Goal: Task Accomplishment & Management: Manage account settings

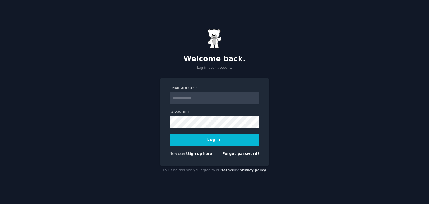
type input "**********"
click at [224, 93] on input "**********" at bounding box center [214, 98] width 90 height 12
drag, startPoint x: 225, startPoint y: 95, endPoint x: 100, endPoint y: 92, distance: 125.1
click at [100, 92] on div "**********" at bounding box center [214, 102] width 429 height 204
type input "**********"
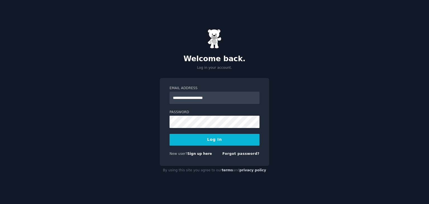
click at [199, 143] on button "Log In" at bounding box center [214, 140] width 90 height 12
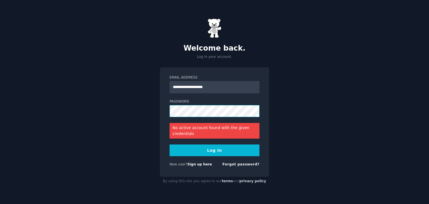
click at [147, 108] on div "**********" at bounding box center [214, 102] width 429 height 204
click at [223, 151] on button "Log In" at bounding box center [214, 150] width 90 height 12
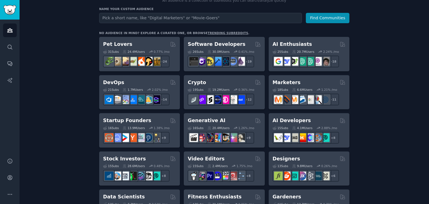
scroll to position [84, 0]
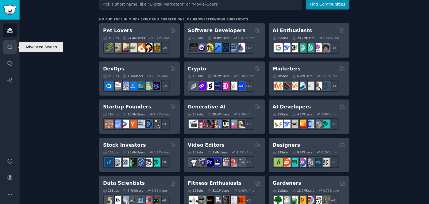
click at [8, 47] on icon "Sidebar" at bounding box center [10, 47] width 4 height 4
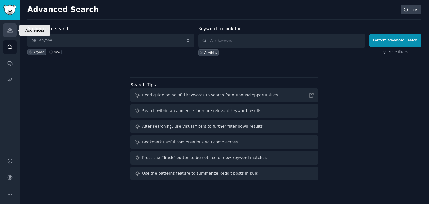
click at [10, 34] on link "Audiences" at bounding box center [10, 30] width 14 height 14
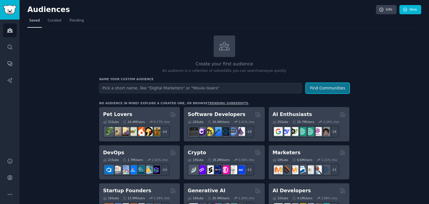
click at [315, 89] on button "Find Communities" at bounding box center [328, 88] width 44 height 10
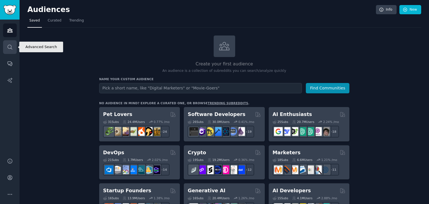
click at [10, 50] on link "Search" at bounding box center [10, 47] width 14 height 14
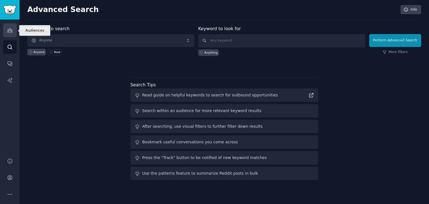
click at [12, 29] on icon "Sidebar" at bounding box center [9, 30] width 5 height 4
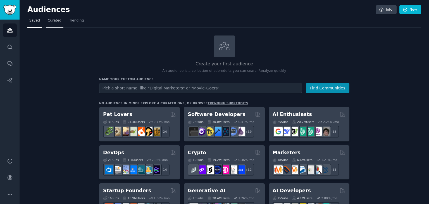
click at [55, 21] on span "Curated" at bounding box center [55, 20] width 14 height 5
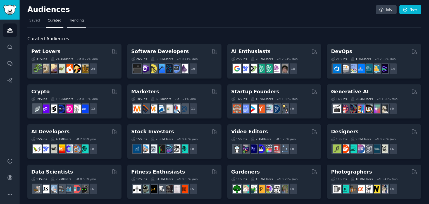
click at [81, 22] on span "Trending" at bounding box center [76, 20] width 15 height 5
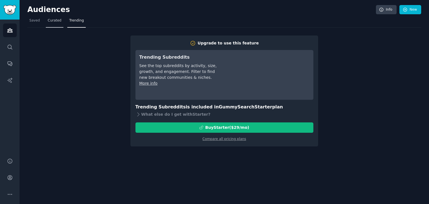
click at [52, 19] on span "Curated" at bounding box center [55, 20] width 14 height 5
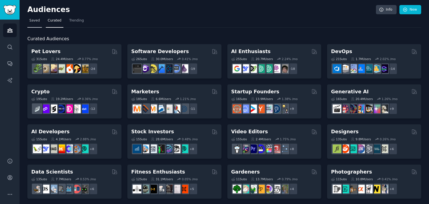
click at [37, 23] on link "Saved" at bounding box center [34, 21] width 15 height 11
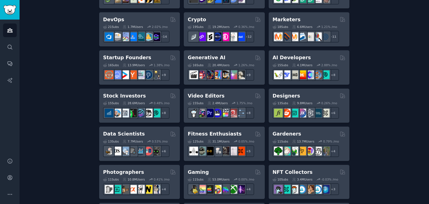
scroll to position [168, 0]
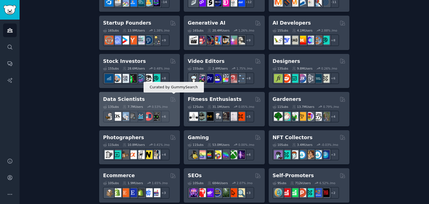
click at [173, 98] on icon at bounding box center [173, 99] width 6 height 6
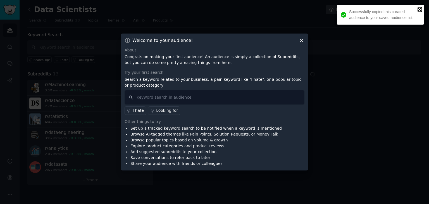
click at [420, 8] on icon "close" at bounding box center [419, 9] width 3 height 3
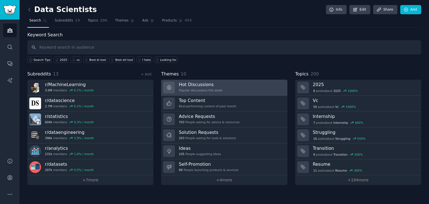
click at [243, 88] on link "Hot Discussions Popular discussions this week" at bounding box center [224, 88] width 126 height 16
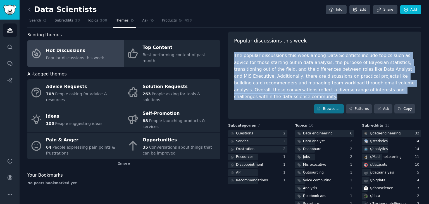
drag, startPoint x: 298, startPoint y: 96, endPoint x: 231, endPoint y: 56, distance: 77.8
click at [231, 56] on div "Popular discussions this week The popular discussions this week among Data Scie…" at bounding box center [324, 76] width 193 height 88
drag, startPoint x: 271, startPoint y: 59, endPoint x: 256, endPoint y: 60, distance: 15.1
click at [256, 60] on div "The popular discussions this week among Data Scientists include topics such as …" at bounding box center [324, 76] width 181 height 48
click at [283, 70] on div "The popular discussions this week among Data Scientists include topics such as …" at bounding box center [324, 76] width 181 height 48
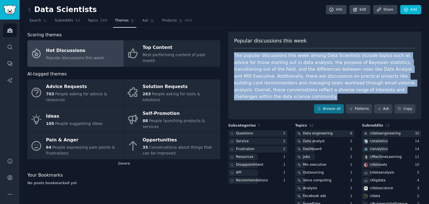
copy div "The popular discussions this week among Data Scientists include topics such as …"
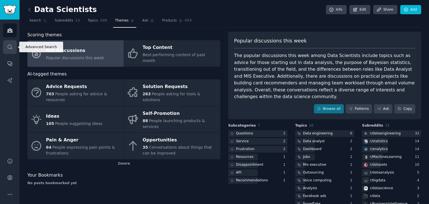
click at [8, 45] on icon "Sidebar" at bounding box center [10, 47] width 4 height 4
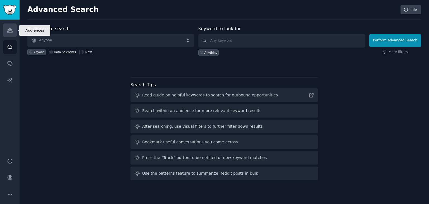
click at [11, 31] on icon "Sidebar" at bounding box center [9, 30] width 5 height 4
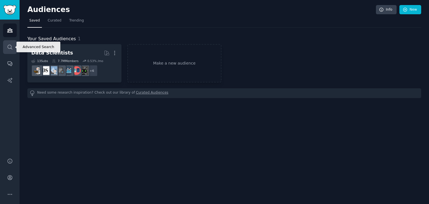
click at [5, 48] on link "Search" at bounding box center [10, 47] width 14 height 14
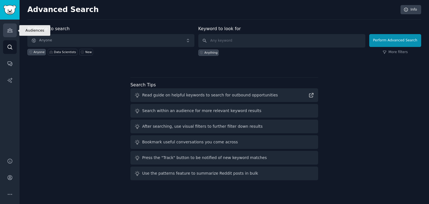
click at [10, 28] on icon "Sidebar" at bounding box center [9, 30] width 5 height 4
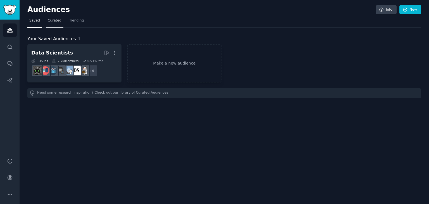
click at [57, 21] on span "Curated" at bounding box center [55, 20] width 14 height 5
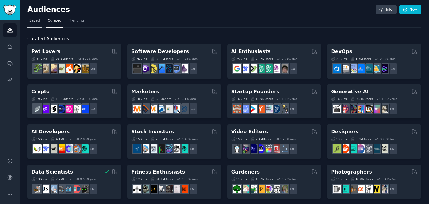
click at [40, 22] on link "Saved" at bounding box center [34, 21] width 15 height 11
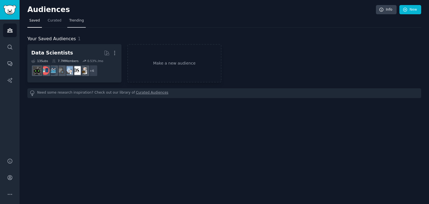
click at [76, 22] on span "Trending" at bounding box center [76, 20] width 15 height 5
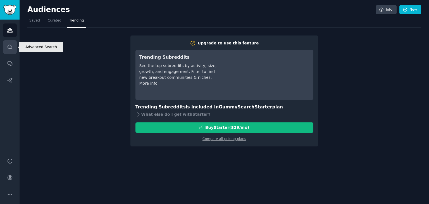
click at [10, 44] on link "Search" at bounding box center [10, 47] width 14 height 14
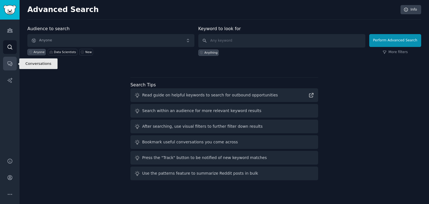
click at [10, 64] on icon "Sidebar" at bounding box center [10, 64] width 6 height 6
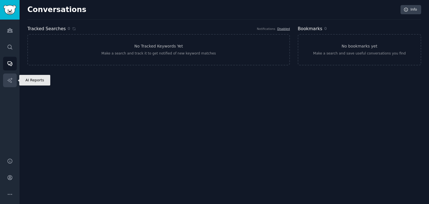
click at [5, 78] on link "AI Reports" at bounding box center [10, 80] width 14 height 14
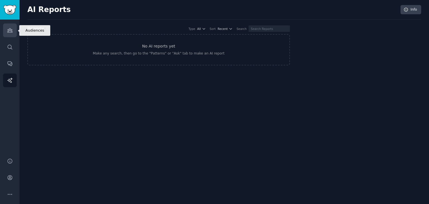
click at [13, 34] on link "Audiences" at bounding box center [10, 30] width 14 height 14
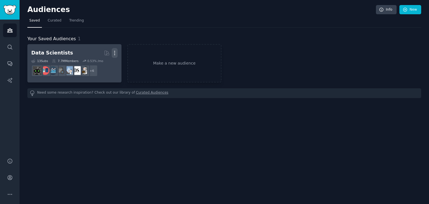
click at [114, 53] on icon "button" at bounding box center [114, 53] width 1 height 4
click at [105, 63] on p "Delete" at bounding box center [99, 65] width 13 height 6
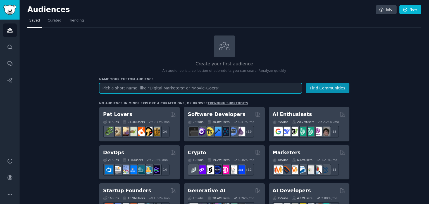
click at [180, 84] on input "text" at bounding box center [200, 88] width 203 height 10
paste input "r/bluetti"
drag, startPoint x: 180, startPoint y: 84, endPoint x: 286, endPoint y: 97, distance: 106.0
type input "r/bluetti"
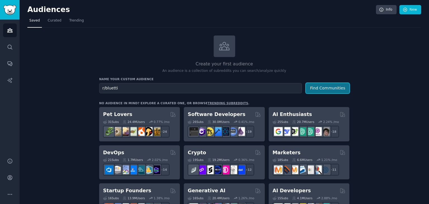
click at [338, 83] on button "Find Communities" at bounding box center [328, 88] width 44 height 10
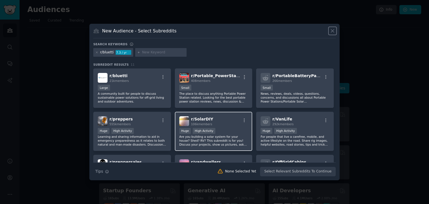
scroll to position [28, 0]
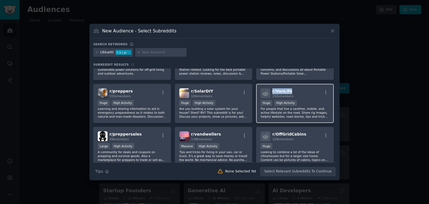
drag, startPoint x: 294, startPoint y: 88, endPoint x: 271, endPoint y: 91, distance: 22.5
click at [271, 91] on div "r/ VanLife 292k members" at bounding box center [294, 93] width 69 height 10
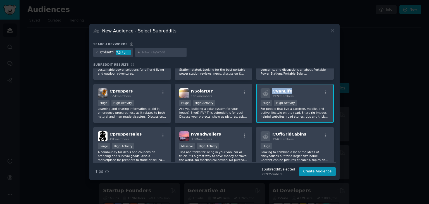
copy span "r/ VanLife"
click at [302, 52] on div "r/bluetti 7.3 / yr" at bounding box center [214, 53] width 242 height 11
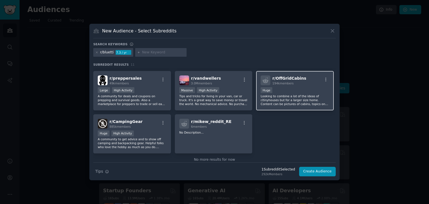
scroll to position [56, 0]
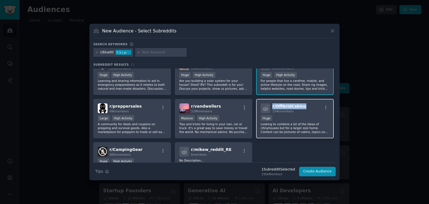
drag, startPoint x: 307, startPoint y: 104, endPoint x: 271, endPoint y: 107, distance: 36.4
click at [271, 107] on div "r/ OffGridCabins 194k members" at bounding box center [294, 108] width 69 height 10
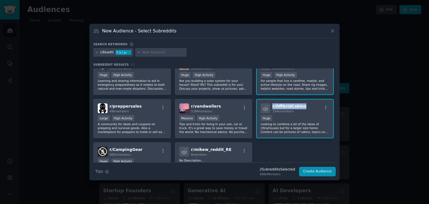
copy span "r/ OffGridCabins"
click at [305, 107] on div "r/ OffGridCabins 194k members" at bounding box center [294, 108] width 69 height 10
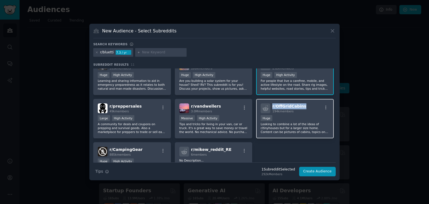
drag, startPoint x: 306, startPoint y: 106, endPoint x: 272, endPoint y: 107, distance: 34.4
click at [272, 107] on div "r/ OffGridCabins 194k members" at bounding box center [294, 108] width 69 height 10
copy span "r/ OffGridCabins"
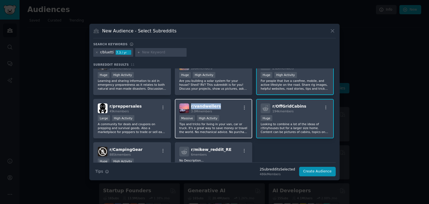
drag, startPoint x: 221, startPoint y: 105, endPoint x: 191, endPoint y: 108, distance: 30.3
click at [191, 108] on div "r/ vandwellers 3.0M members" at bounding box center [213, 108] width 69 height 10
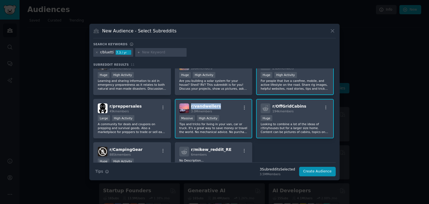
copy span "r/ vandwellers"
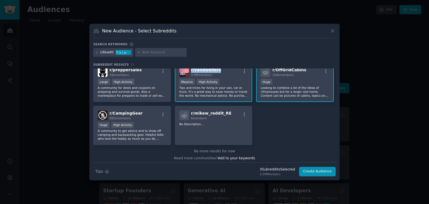
scroll to position [94, 0]
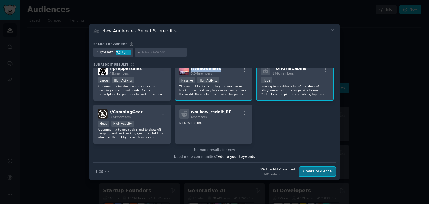
click at [313, 172] on button "Create Audience" at bounding box center [317, 171] width 37 height 9
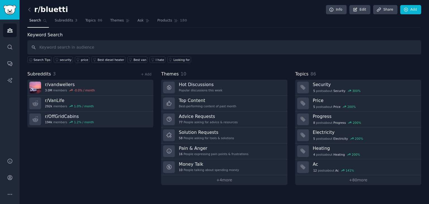
click at [91, 144] on div "Subreddits 3 + Add r/ vandwellers 3.0M members -0.0 % / month r/ VanLife 292k m…" at bounding box center [90, 128] width 126 height 114
click at [11, 10] on img "Sidebar" at bounding box center [9, 10] width 13 height 10
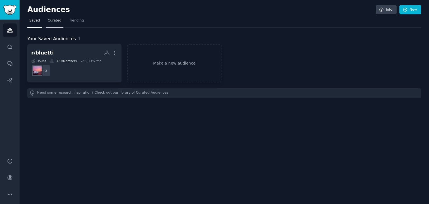
click at [58, 23] on span "Curated" at bounding box center [55, 20] width 14 height 5
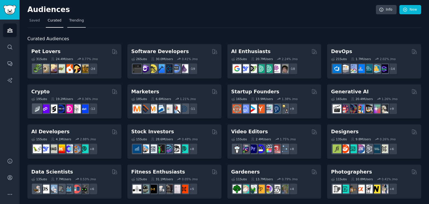
click at [82, 23] on link "Trending" at bounding box center [76, 21] width 18 height 11
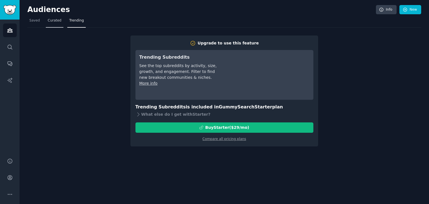
click at [56, 22] on span "Curated" at bounding box center [55, 20] width 14 height 5
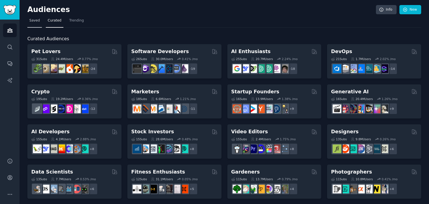
click at [37, 20] on span "Saved" at bounding box center [34, 20] width 11 height 5
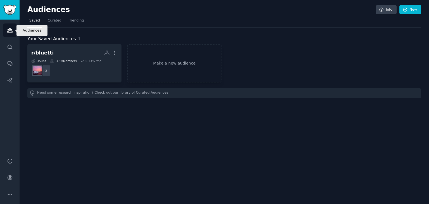
click at [10, 30] on icon "Sidebar" at bounding box center [10, 30] width 6 height 6
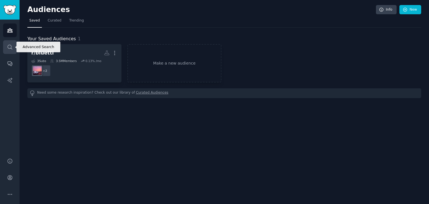
click at [8, 47] on icon "Sidebar" at bounding box center [10, 47] width 4 height 4
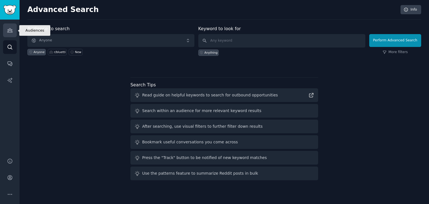
click at [11, 32] on icon "Sidebar" at bounding box center [9, 30] width 5 height 4
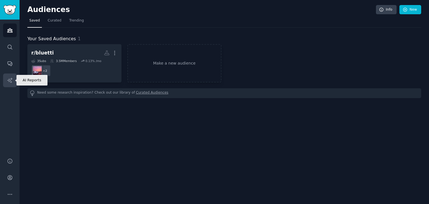
click at [10, 82] on icon "Sidebar" at bounding box center [9, 80] width 5 height 5
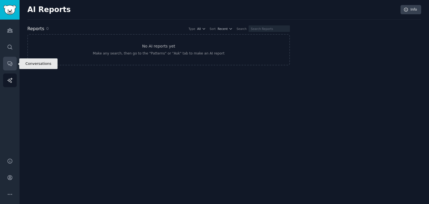
click at [11, 63] on icon "Sidebar" at bounding box center [10, 64] width 4 height 4
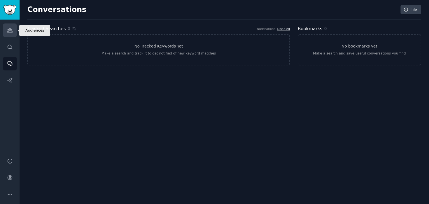
click at [9, 35] on link "Audiences" at bounding box center [10, 30] width 14 height 14
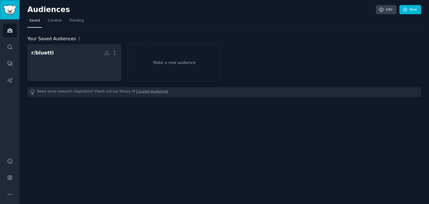
click at [10, 11] on img "Sidebar" at bounding box center [9, 10] width 13 height 10
click at [54, 21] on span "Curated" at bounding box center [55, 20] width 14 height 5
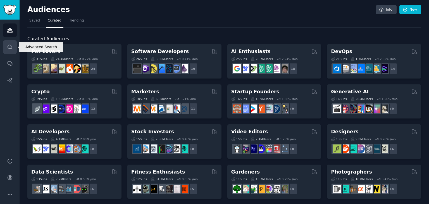
click at [11, 47] on icon "Sidebar" at bounding box center [10, 47] width 4 height 4
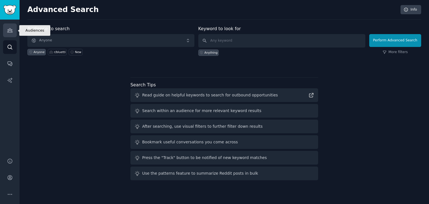
click at [5, 31] on link "Audiences" at bounding box center [10, 30] width 14 height 14
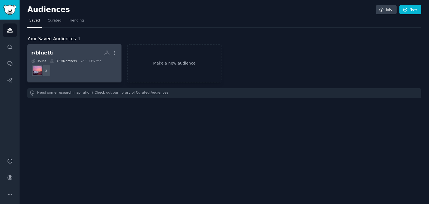
click at [79, 59] on div "3 Sub s 3.5M Members 0.13 % /mo" at bounding box center [74, 61] width 86 height 4
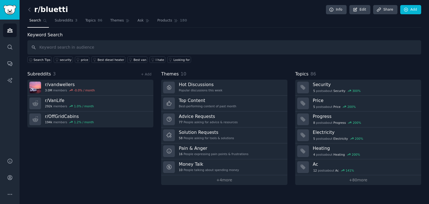
click at [77, 47] on input "text" at bounding box center [224, 47] width 394 height 14
click at [67, 20] on span "Subreddits" at bounding box center [64, 20] width 18 height 5
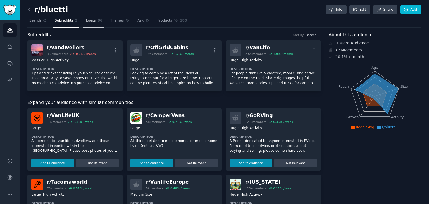
click at [86, 26] on link "Topics 86" at bounding box center [93, 21] width 21 height 11
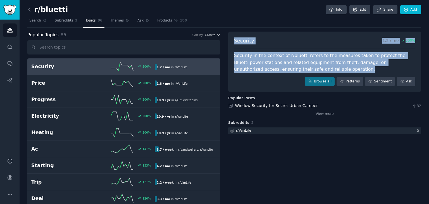
drag, startPoint x: 324, startPoint y: 70, endPoint x: 230, endPoint y: 41, distance: 97.7
click at [230, 41] on div "Security 1.2 / mo 300 % Security in the context of r/bluetti refers to the meas…" at bounding box center [324, 62] width 193 height 61
click at [334, 65] on div "Security in the context of r/bluetti refers to the measures taken to protect th…" at bounding box center [324, 62] width 181 height 21
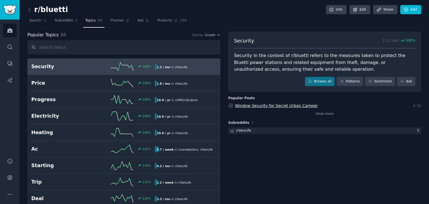
click at [275, 106] on link "Window Security for Secret Urban Camper" at bounding box center [276, 105] width 83 height 4
click at [39, 19] on span "Search" at bounding box center [35, 20] width 12 height 5
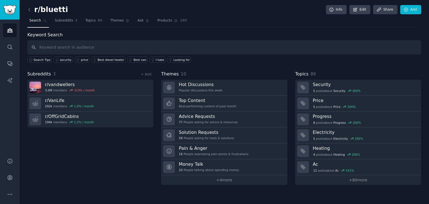
click at [100, 45] on input "text" at bounding box center [224, 47] width 394 height 14
click at [107, 49] on input "text" at bounding box center [224, 47] width 394 height 14
paste input "r/bluetti"
type input "r/bluetti"
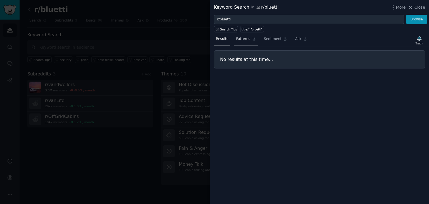
click at [246, 42] on link "Patterns" at bounding box center [246, 40] width 24 height 11
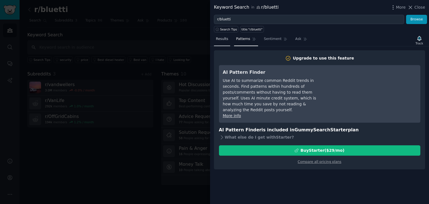
click at [223, 40] on span "Results" at bounding box center [222, 39] width 12 height 5
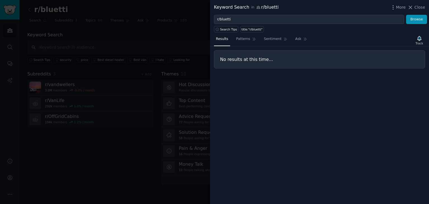
click at [149, 34] on div at bounding box center [214, 102] width 429 height 204
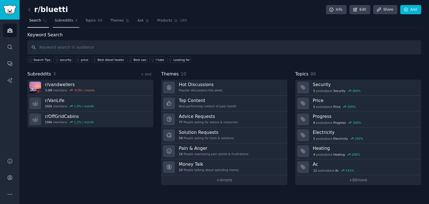
click at [67, 23] on span "Subreddits" at bounding box center [64, 20] width 18 height 5
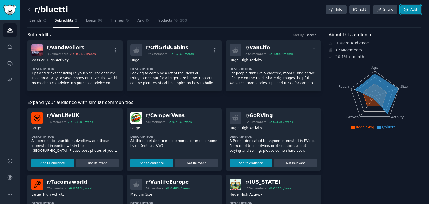
click at [405, 7] on icon at bounding box center [405, 9] width 5 height 5
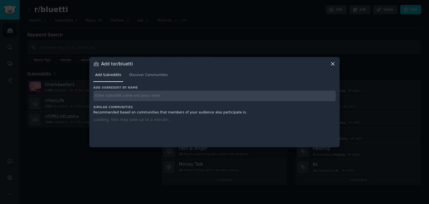
click at [132, 95] on input "text" at bounding box center [214, 95] width 242 height 11
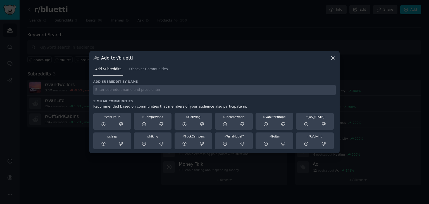
paste input "r/bluetti"
type input "r/bluetti"
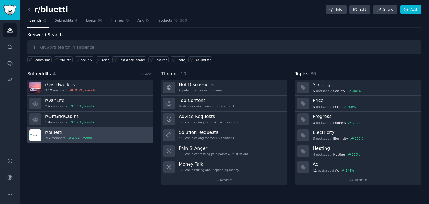
click at [108, 132] on link "r/ bluetti 21k members 4.5 % / month" at bounding box center [90, 135] width 126 height 16
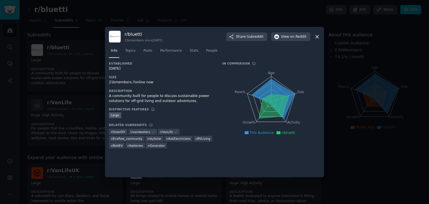
click at [316, 36] on icon at bounding box center [317, 37] width 6 height 6
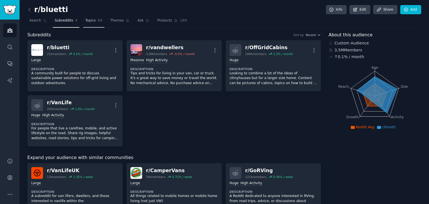
click at [91, 18] on link "Topics 86" at bounding box center [93, 21] width 21 height 11
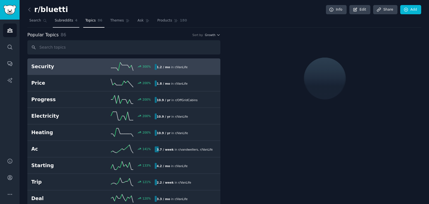
click at [62, 18] on span "Subreddits" at bounding box center [64, 20] width 18 height 5
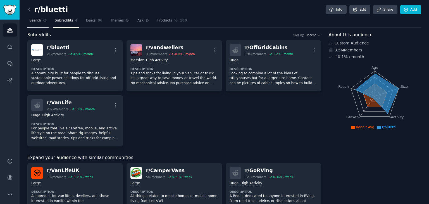
click at [43, 21] on icon at bounding box center [45, 21] width 4 height 4
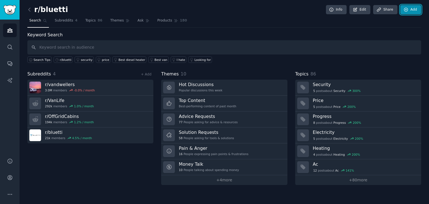
click at [415, 10] on link "Add" at bounding box center [410, 9] width 21 height 9
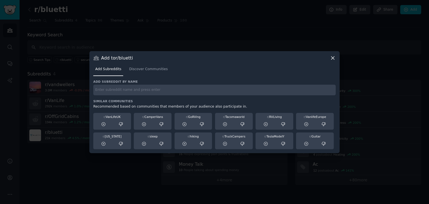
click at [137, 97] on div "Add subreddit by name Similar Communities Recommended based on communities that…" at bounding box center [214, 115] width 242 height 70
click at [138, 90] on input "text" at bounding box center [214, 90] width 242 height 11
click at [176, 35] on div at bounding box center [214, 102] width 429 height 204
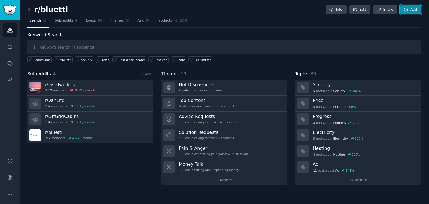
click at [406, 11] on icon at bounding box center [405, 9] width 5 height 5
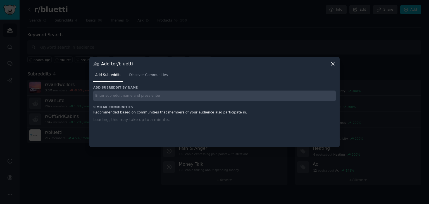
click at [174, 95] on input "text" at bounding box center [214, 95] width 242 height 11
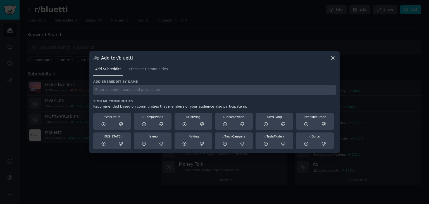
paste input "r/Jackery"
type input "r/Jackery"
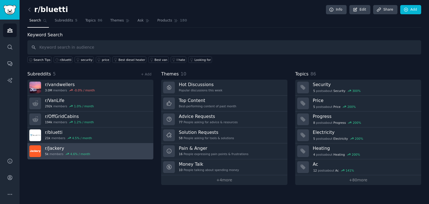
click at [113, 154] on link "r/ Jackery 5k members 4.6 % / month" at bounding box center [90, 151] width 126 height 16
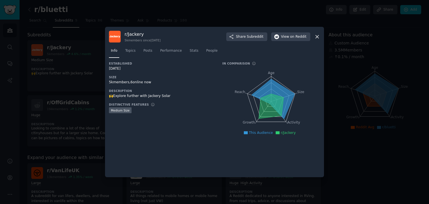
click at [318, 37] on icon at bounding box center [316, 36] width 3 height 3
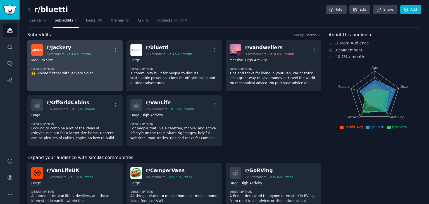
click at [98, 67] on dt "Description" at bounding box center [74, 69] width 87 height 4
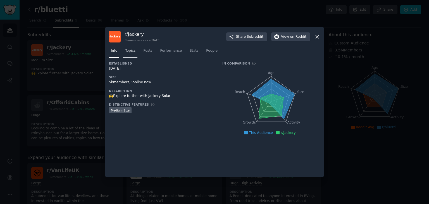
click at [130, 53] on span "Topics" at bounding box center [130, 50] width 10 height 5
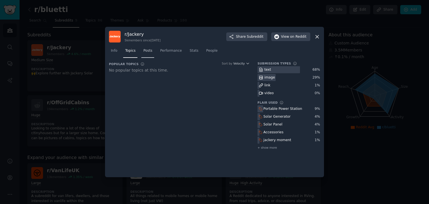
click at [153, 53] on link "Posts" at bounding box center [147, 51] width 13 height 11
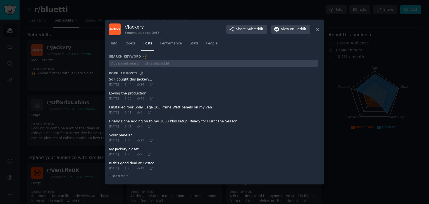
click at [315, 30] on icon at bounding box center [317, 30] width 6 height 6
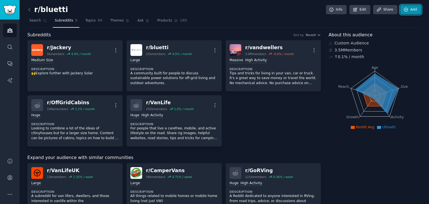
click at [406, 11] on icon at bounding box center [405, 9] width 5 height 5
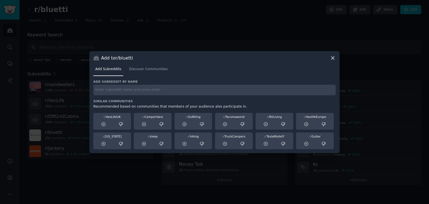
click at [149, 97] on div "Add subreddit by name Similar Communities Recommended based on communities that…" at bounding box center [214, 115] width 242 height 70
paste input "r/Ecoflow_Official"
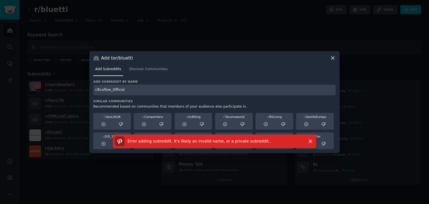
click at [142, 91] on input "r/Ecoflow_Official" at bounding box center [214, 90] width 242 height 11
type input "r/Ecoflow"
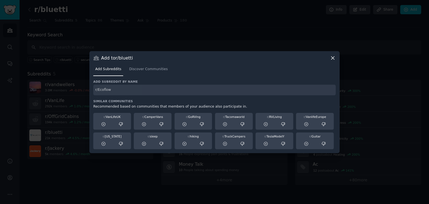
click at [130, 91] on div "r/Ecoflow" at bounding box center [214, 90] width 242 height 11
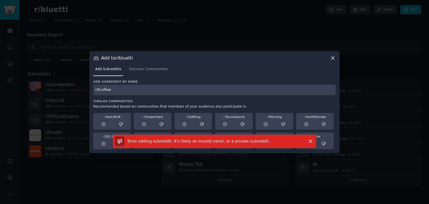
click at [131, 89] on input "r/Ecoflow" at bounding box center [214, 90] width 242 height 11
drag, startPoint x: 131, startPoint y: 89, endPoint x: 64, endPoint y: 89, distance: 66.2
click at [64, 89] on div "​ Add to r/bluetti Add Subreddits Discover Communities Add subreddit by name r/…" at bounding box center [214, 102] width 425 height 204
click at [331, 59] on icon at bounding box center [333, 58] width 6 height 6
